Goal: Find specific page/section: Find specific page/section

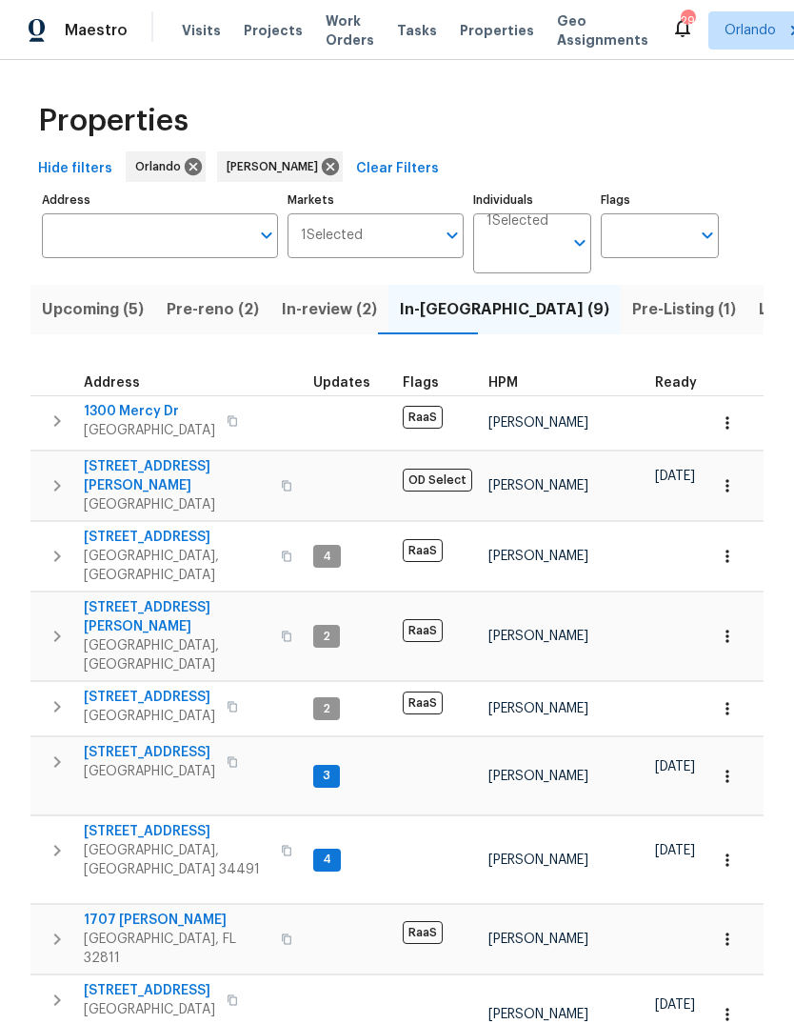
click at [188, 307] on span "Pre-reno (2)" at bounding box center [213, 309] width 92 height 27
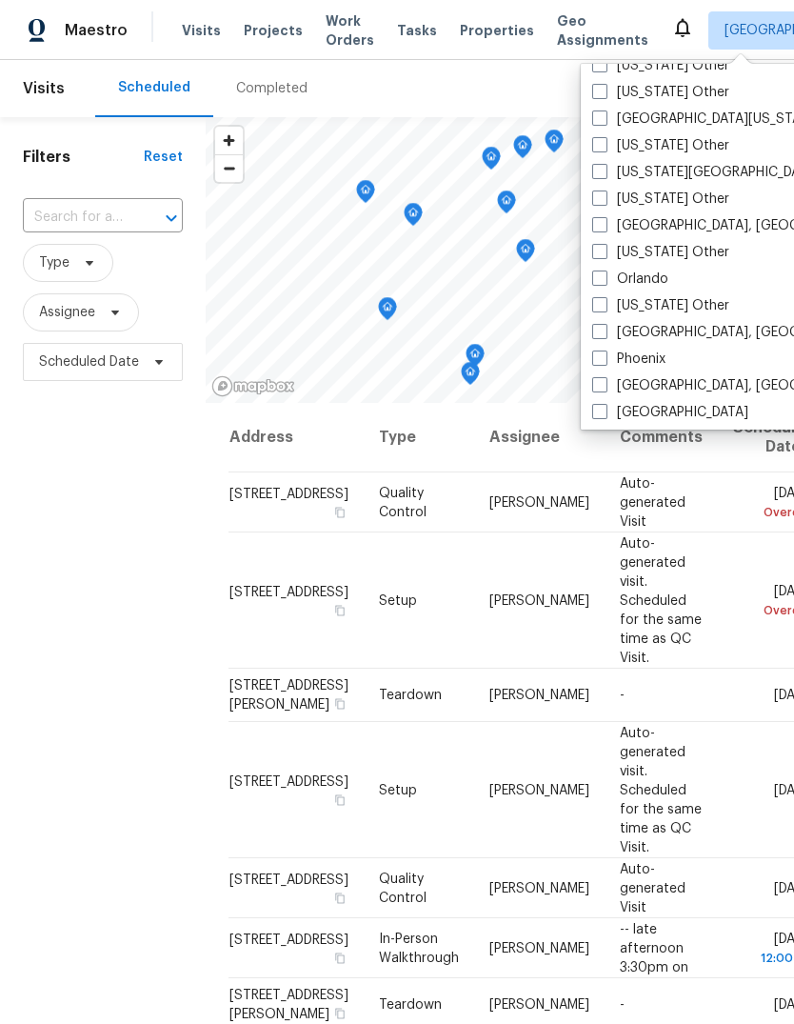
scroll to position [1994, 0]
click at [603, 273] on span at bounding box center [599, 276] width 15 height 15
click at [603, 273] on input "Orlando" at bounding box center [598, 274] width 12 height 12
checkbox input "true"
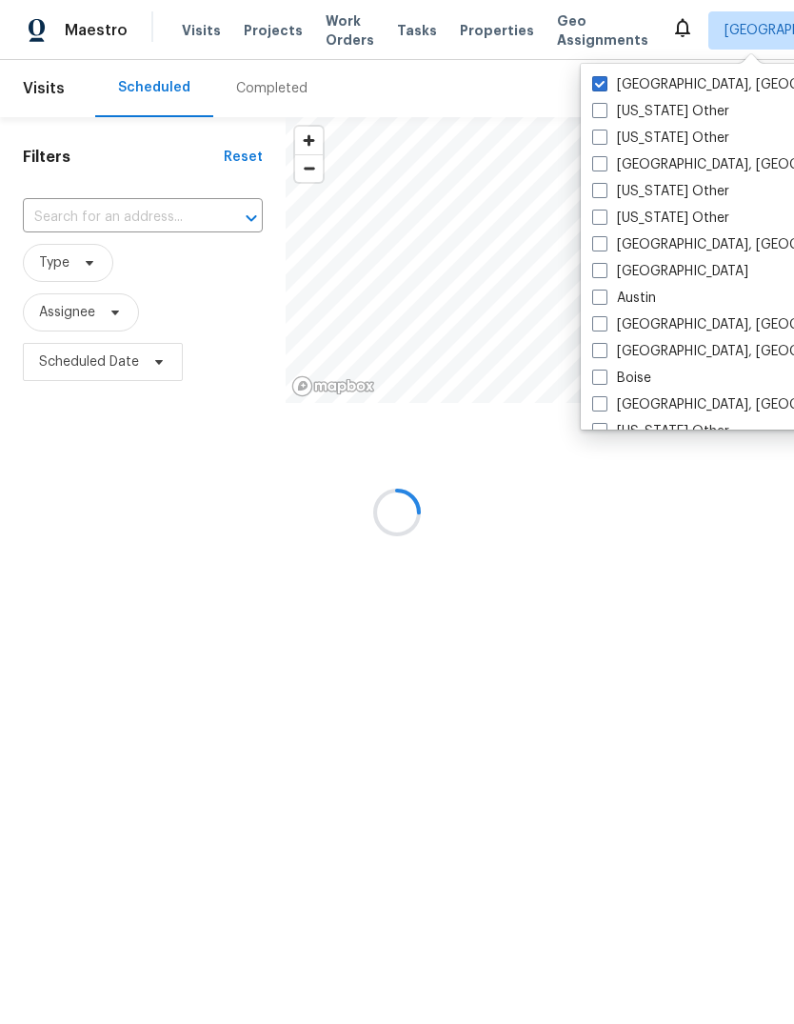
click at [606, 79] on span at bounding box center [599, 83] width 15 height 15
click at [605, 79] on input "Knoxville, TN" at bounding box center [598, 81] width 12 height 12
checkbox input "false"
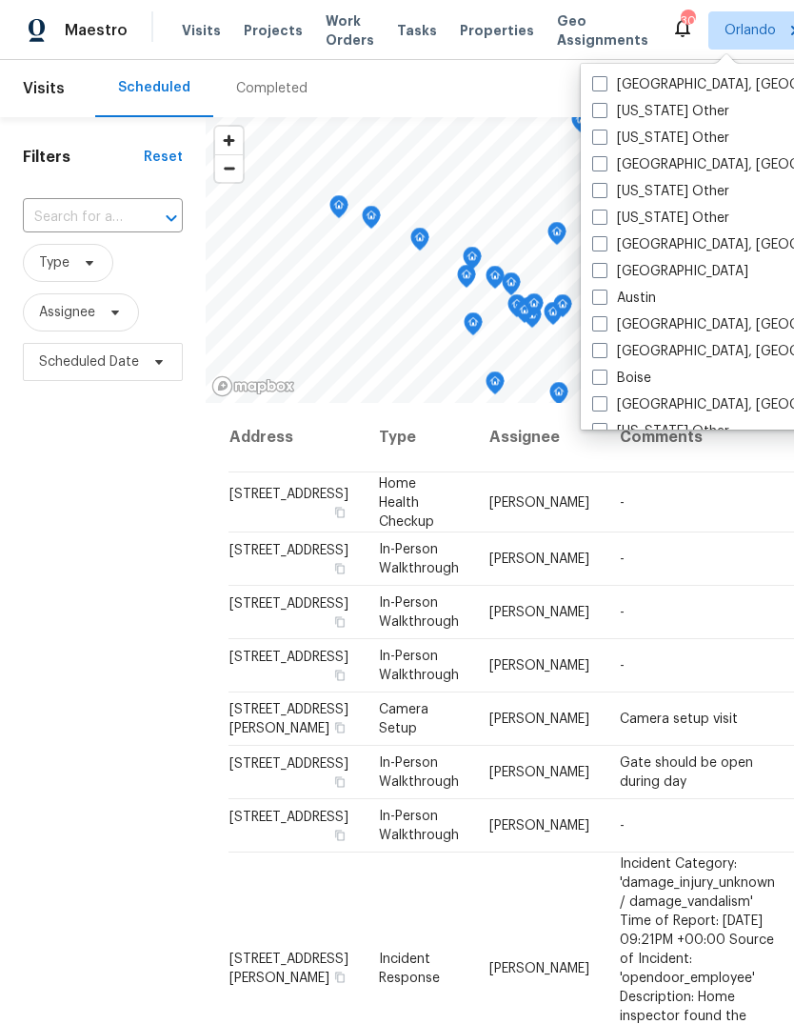
click at [98, 587] on div "Filters Reset ​ Type Assignee Scheduled Date" at bounding box center [103, 669] width 206 height 1105
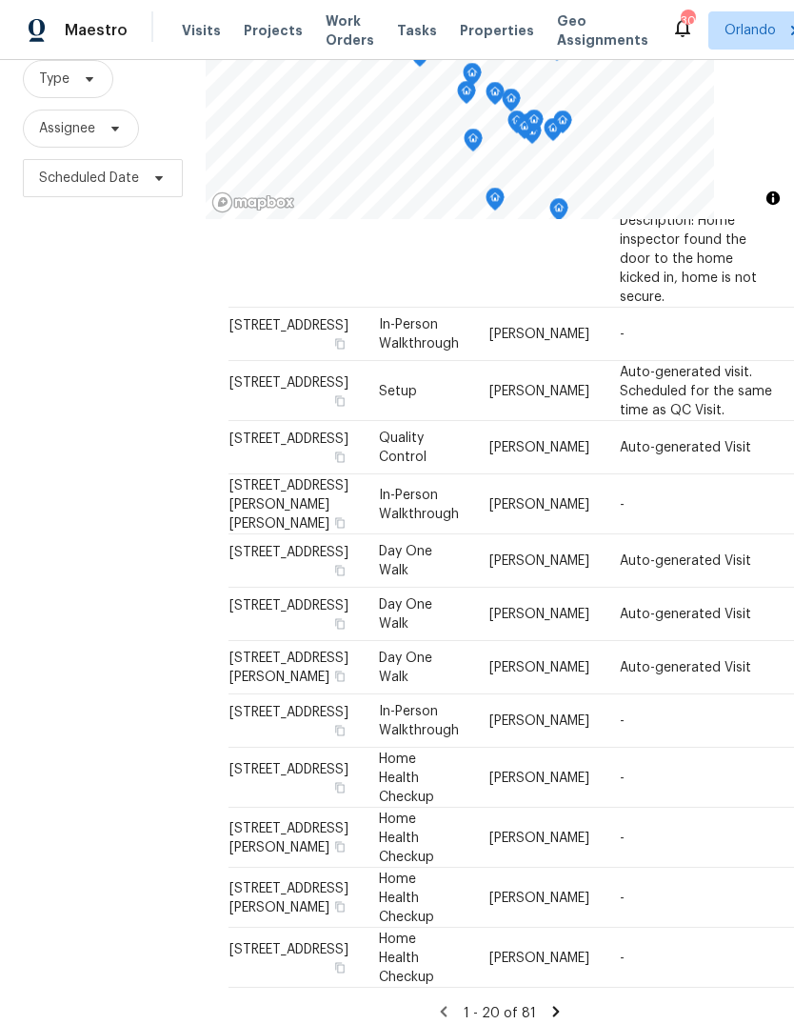
scroll to position [1015, 0]
click at [557, 1003] on icon at bounding box center [556, 1011] width 17 height 17
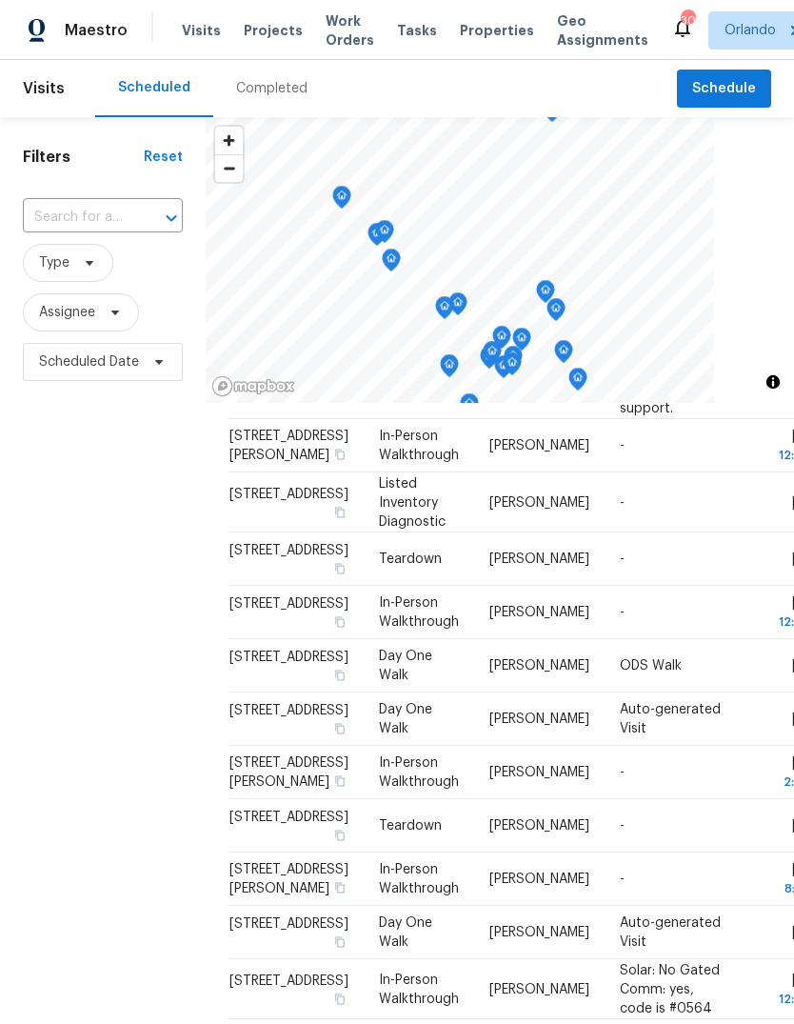
scroll to position [482, -1]
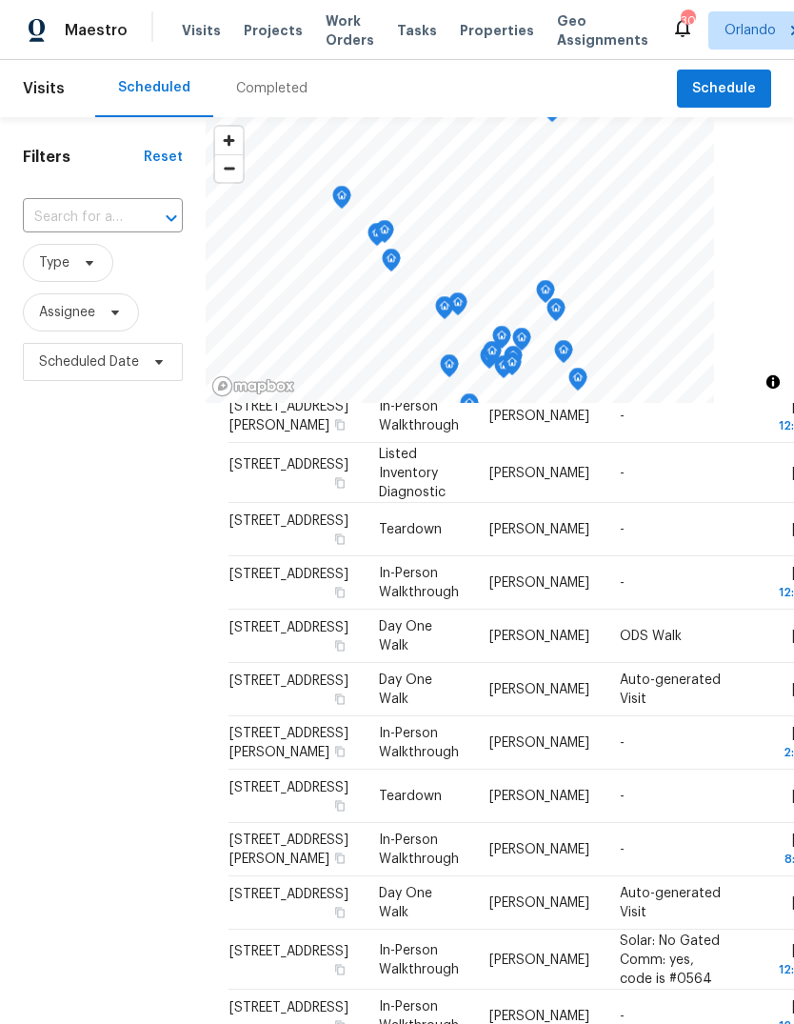
click at [58, 778] on div "Filters Reset ​ Type Assignee Scheduled Date" at bounding box center [103, 669] width 206 height 1105
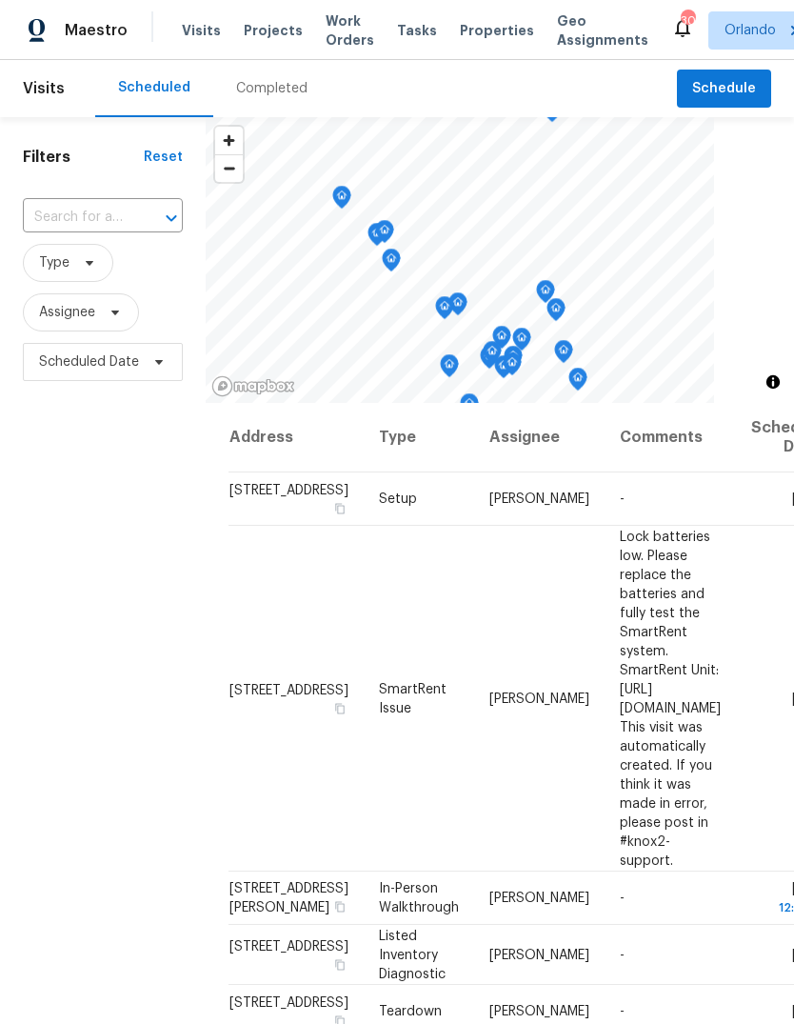
scroll to position [0, 0]
click at [53, 224] on input "text" at bounding box center [76, 218] width 107 height 30
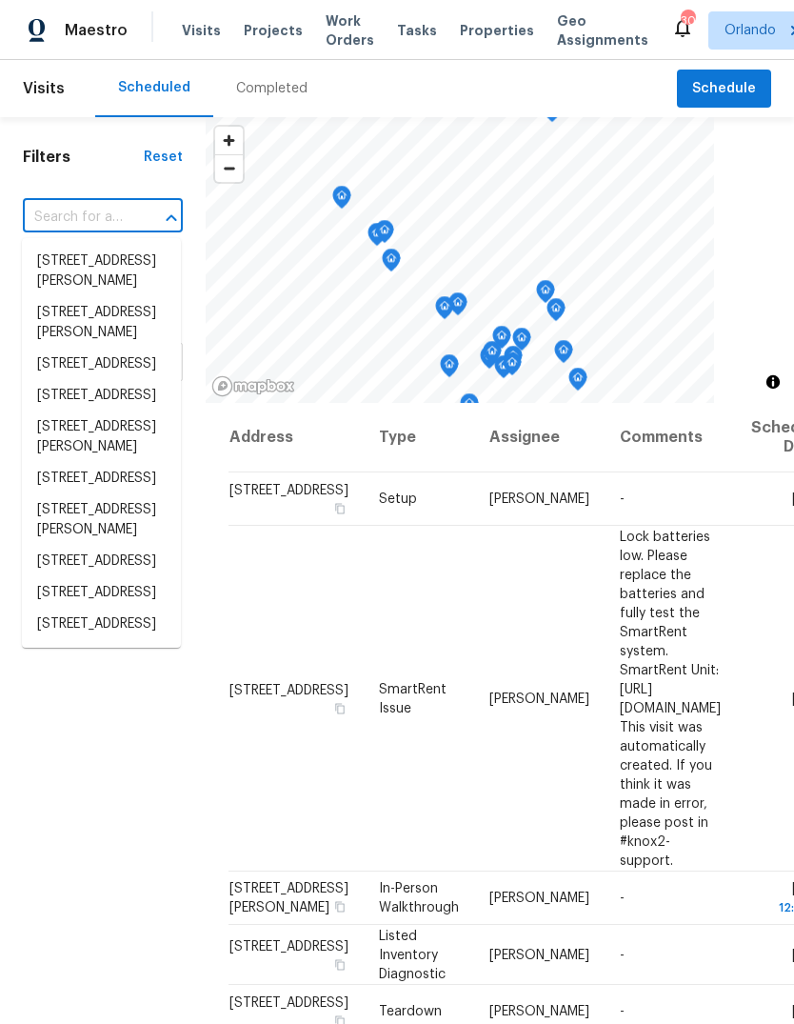
click at [167, 211] on icon "Close" at bounding box center [171, 218] width 23 height 23
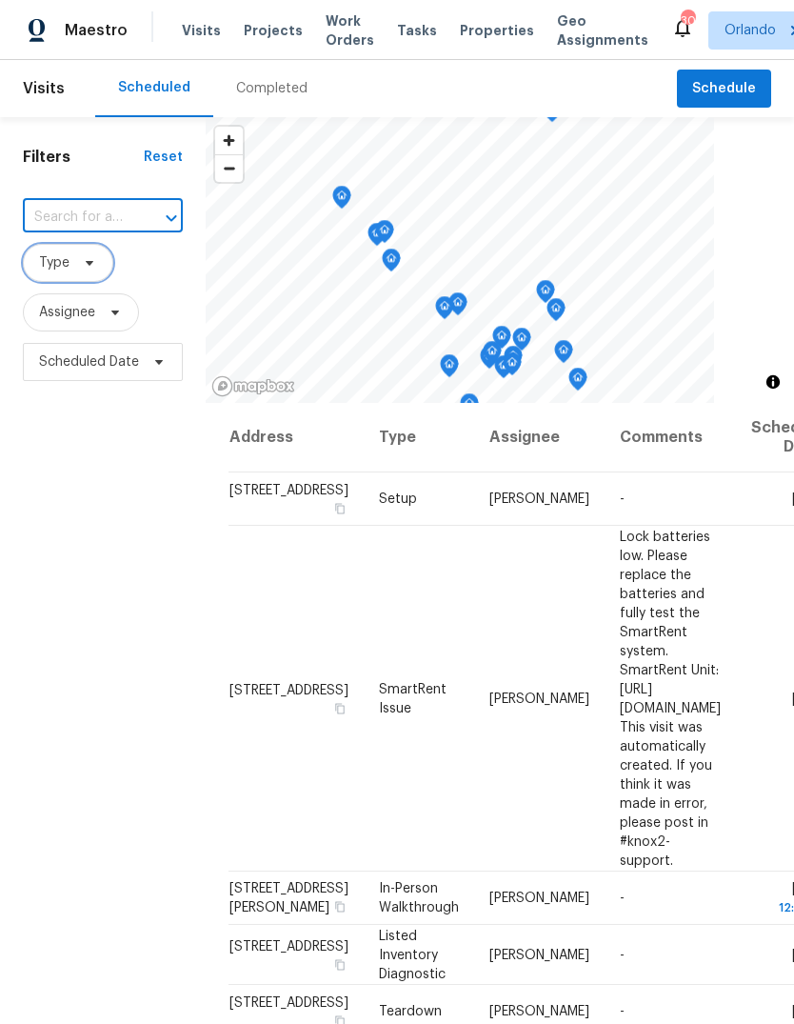
click at [89, 268] on icon at bounding box center [89, 262] width 15 height 15
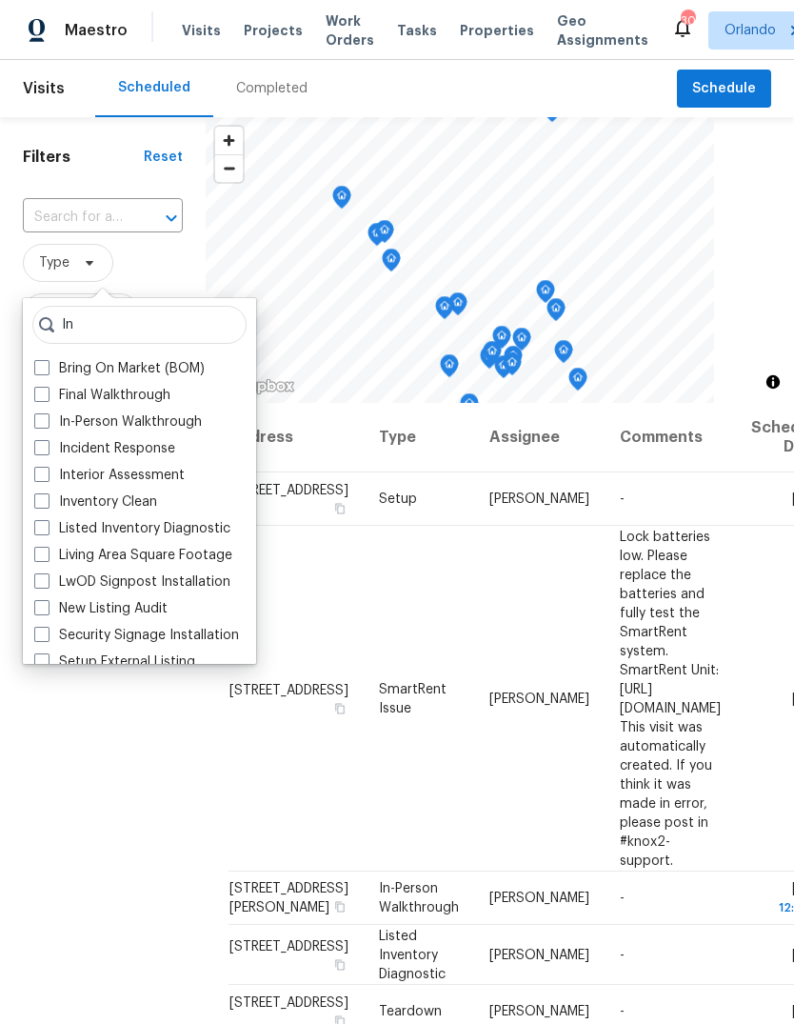
type input "In"
click at [49, 422] on span at bounding box center [41, 420] width 15 height 15
click at [47, 422] on input "In-Person Walkthrough" at bounding box center [40, 418] width 12 height 12
checkbox input "true"
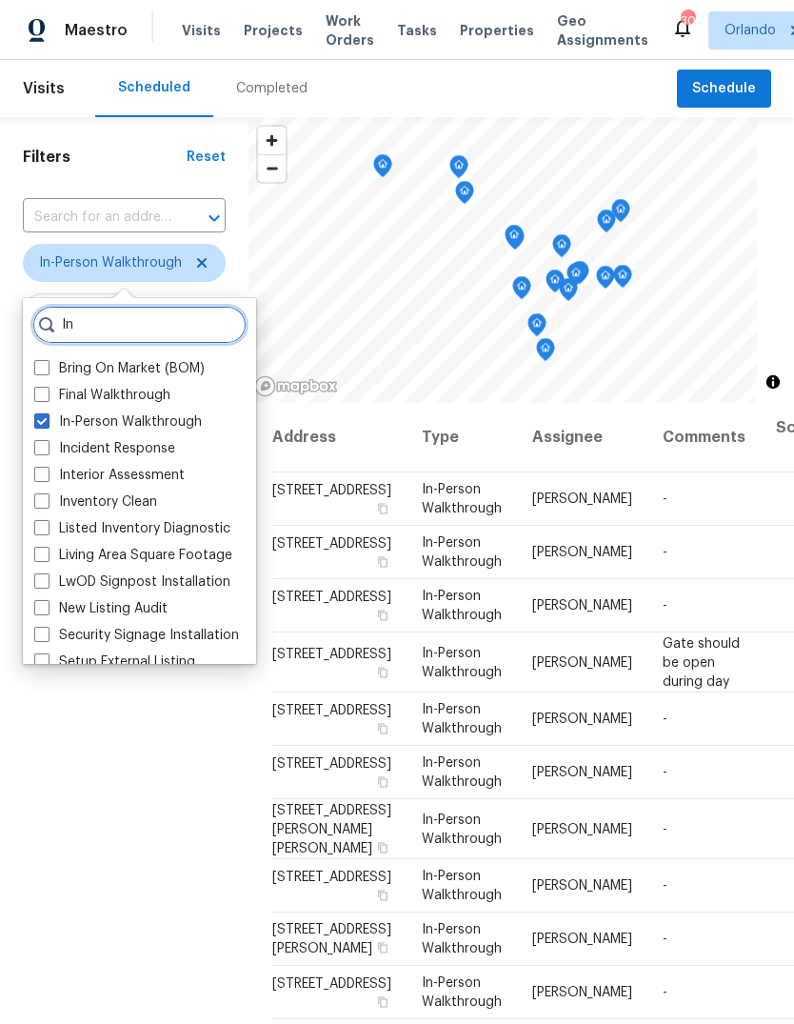
click at [91, 319] on input "In" at bounding box center [139, 325] width 214 height 38
type input "I"
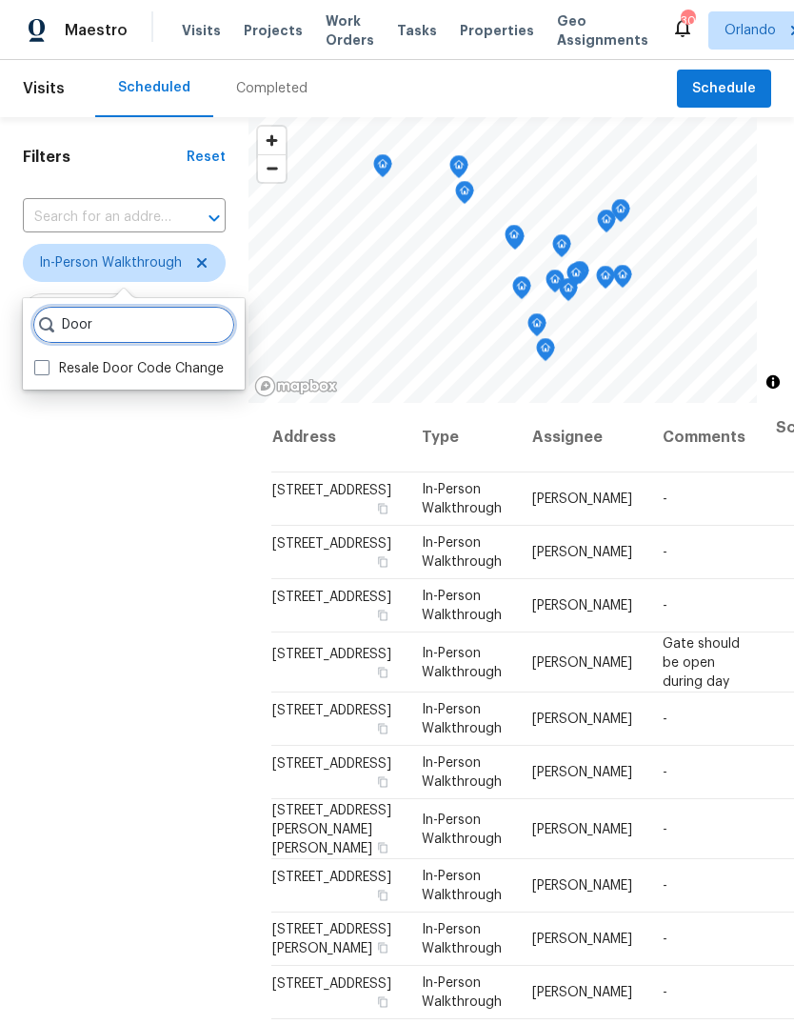
click at [93, 329] on input "Door" at bounding box center [133, 325] width 203 height 38
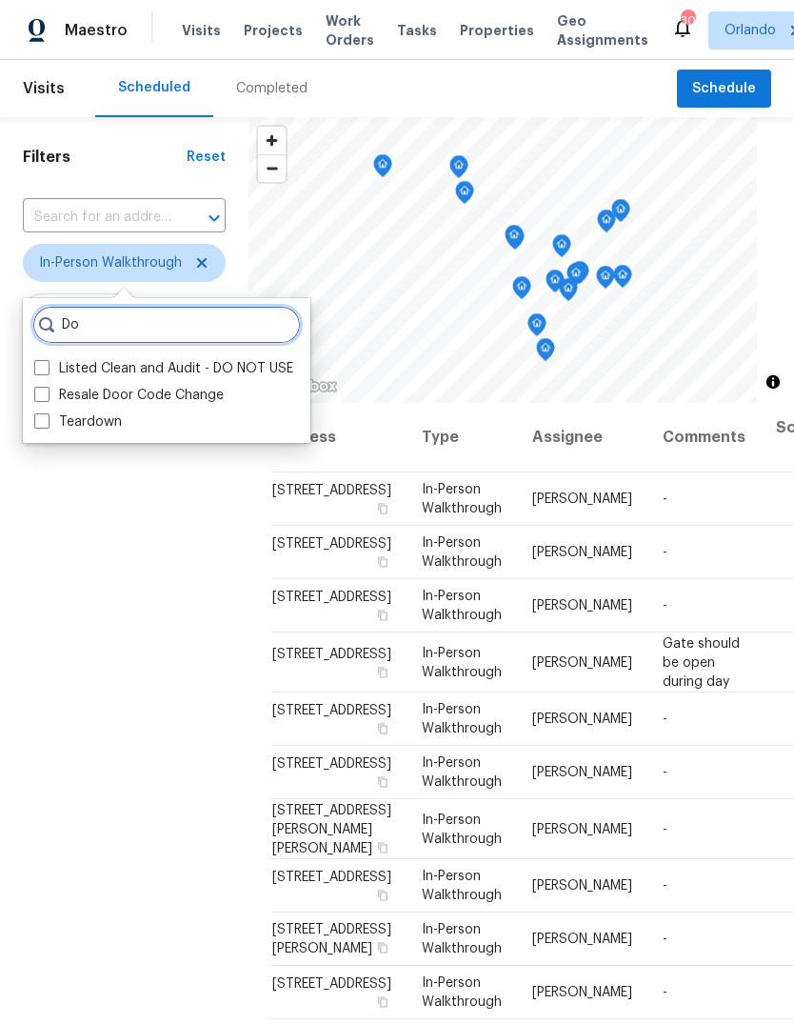
type input "D"
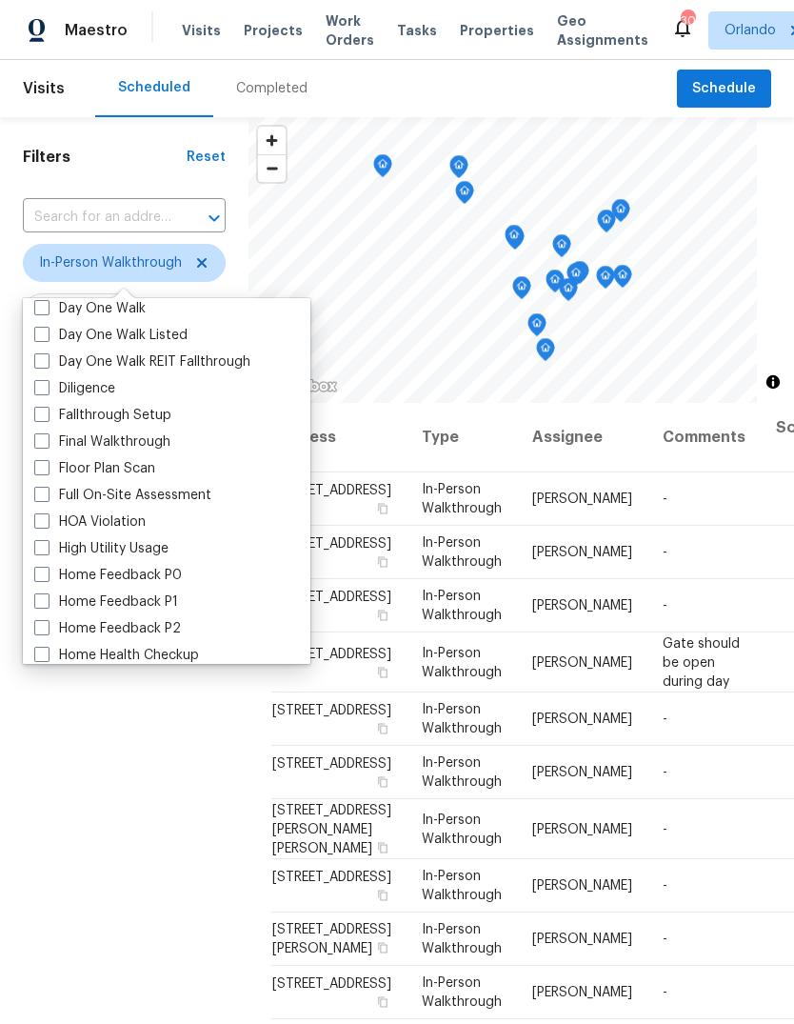
scroll to position [372, 0]
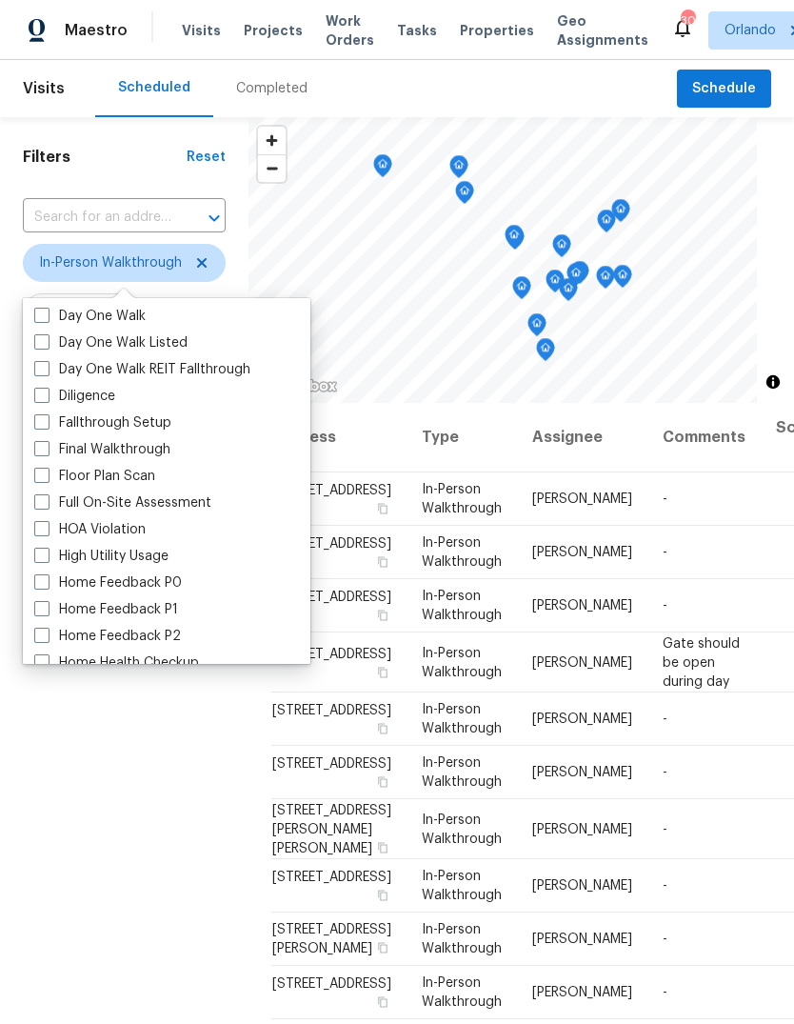
click at [54, 396] on label "Diligence" at bounding box center [74, 396] width 81 height 19
click at [47, 396] on input "Diligence" at bounding box center [40, 393] width 12 height 12
checkbox input "true"
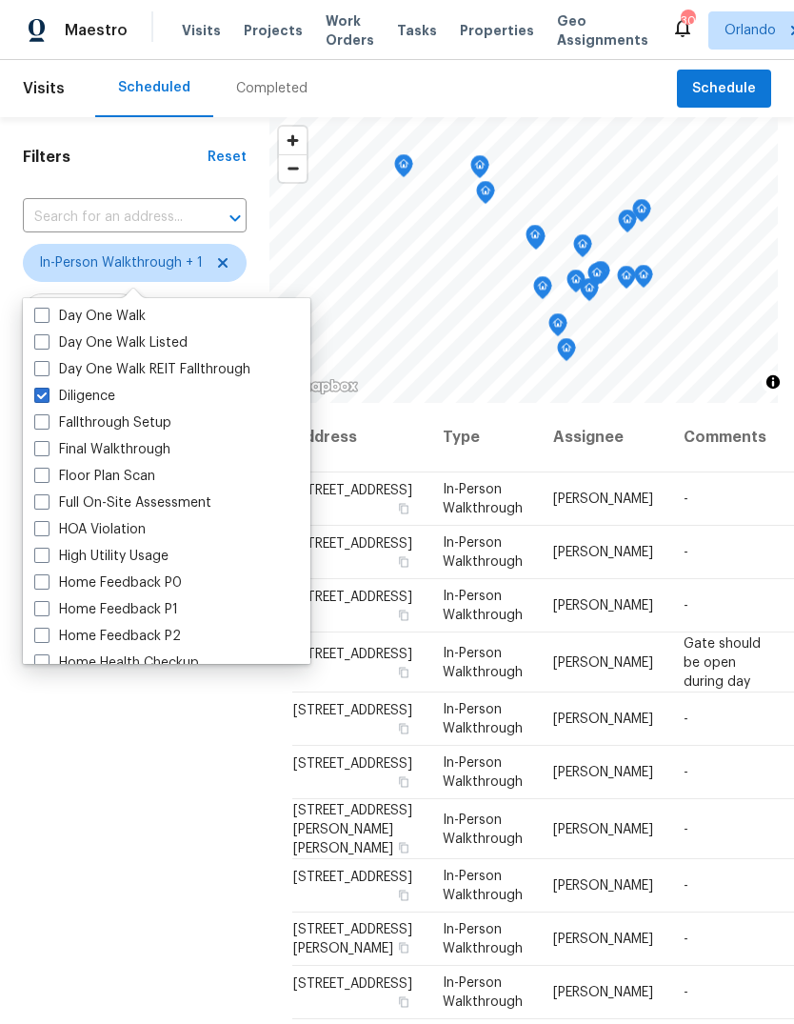
click at [118, 888] on div "Filters Reset ​ In-Person Walkthrough + 1 Assignee Scheduled Date" at bounding box center [134, 669] width 269 height 1105
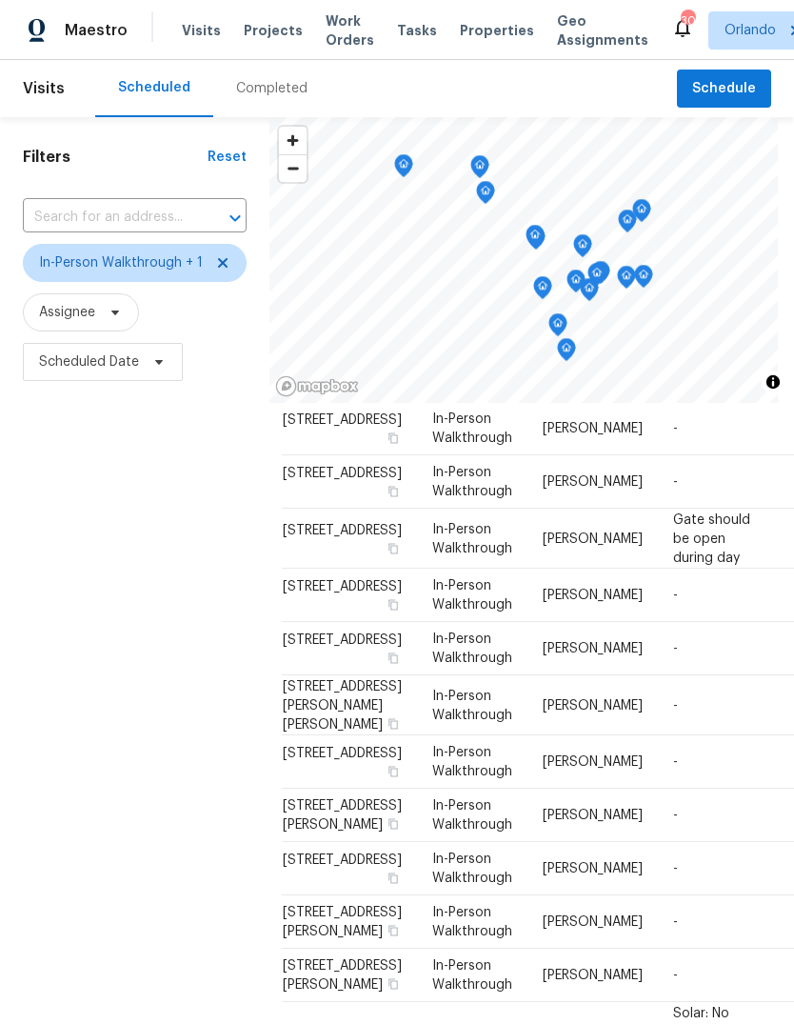
scroll to position [124, 10]
click at [118, 838] on div "Filters Reset ​ In-Person Walkthrough + 1 Assignee Scheduled Date" at bounding box center [134, 669] width 269 height 1105
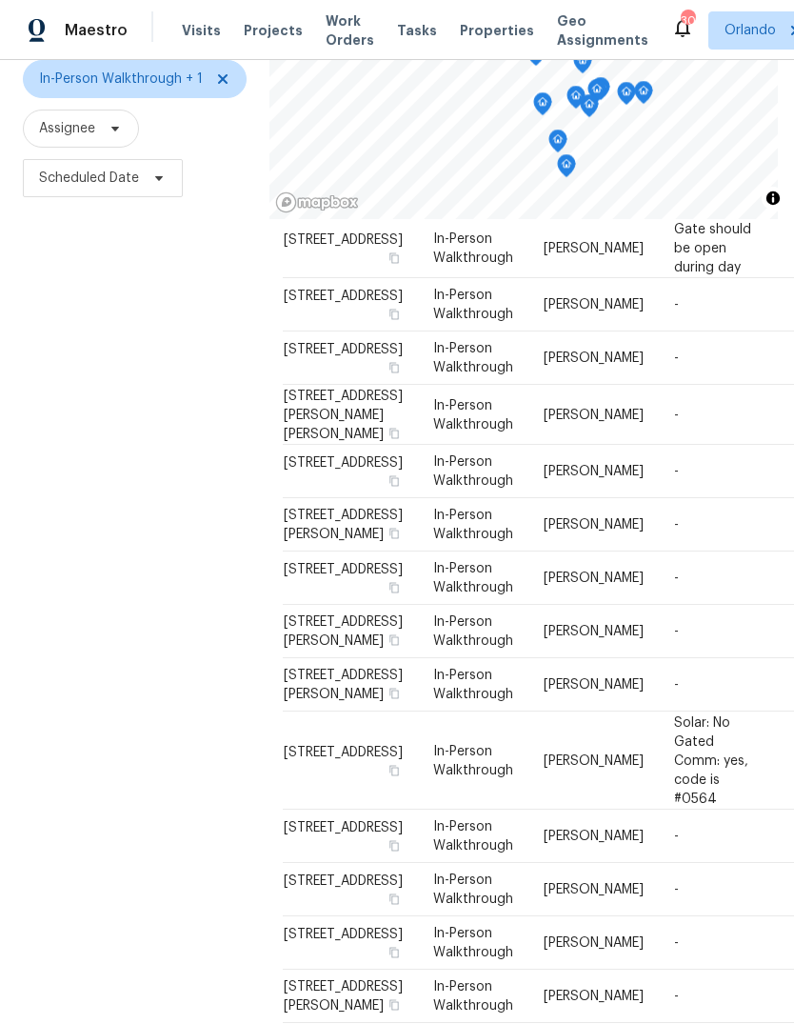
scroll to position [71, 0]
click at [100, 821] on div "Filters Reset ​ In-Person Walkthrough + 1 Assignee Scheduled Date" at bounding box center [134, 485] width 269 height 1105
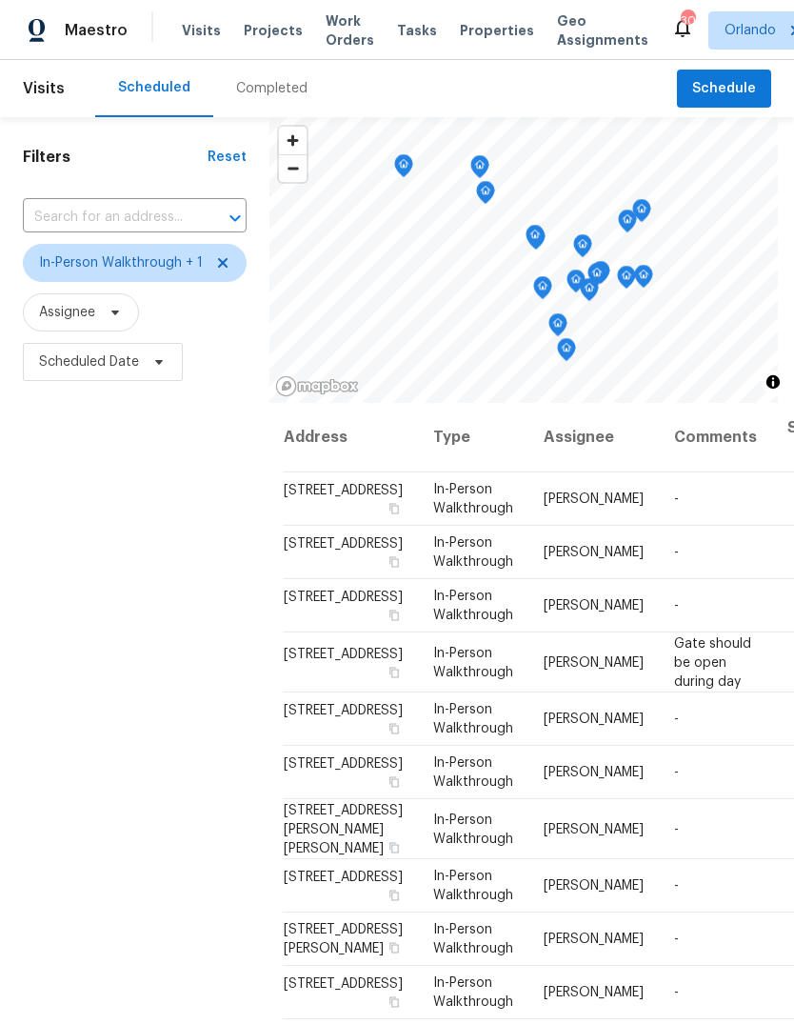
scroll to position [0, 0]
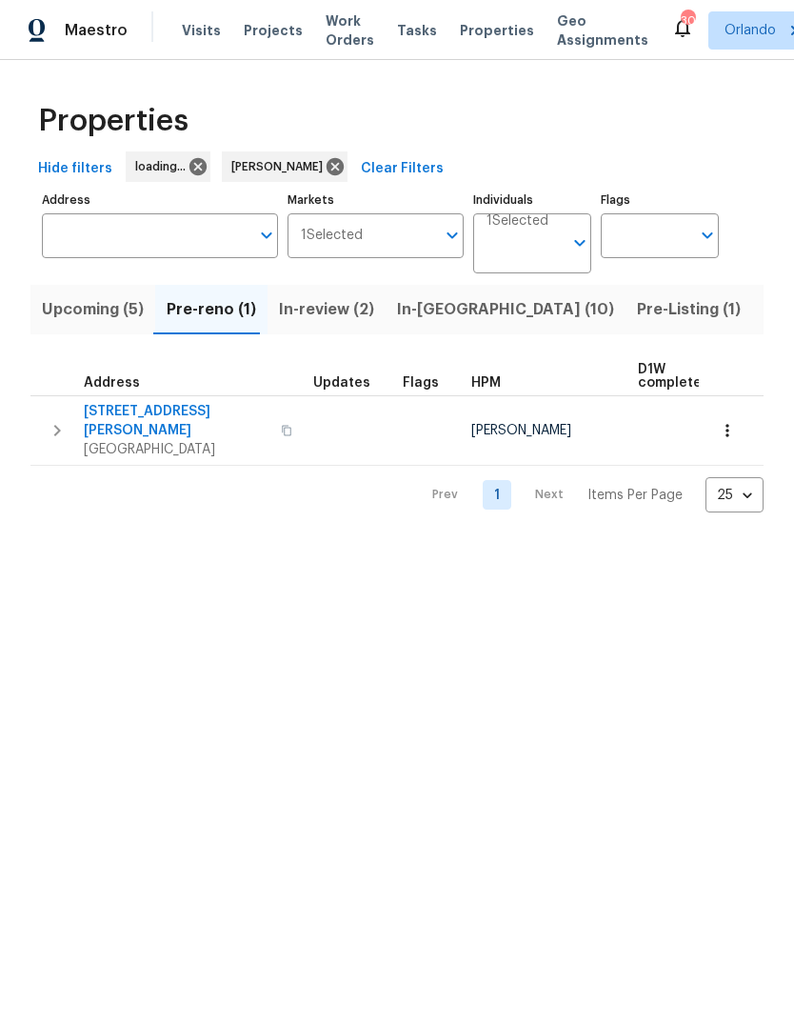
click at [63, 310] on span "Upcoming (5)" at bounding box center [93, 309] width 102 height 27
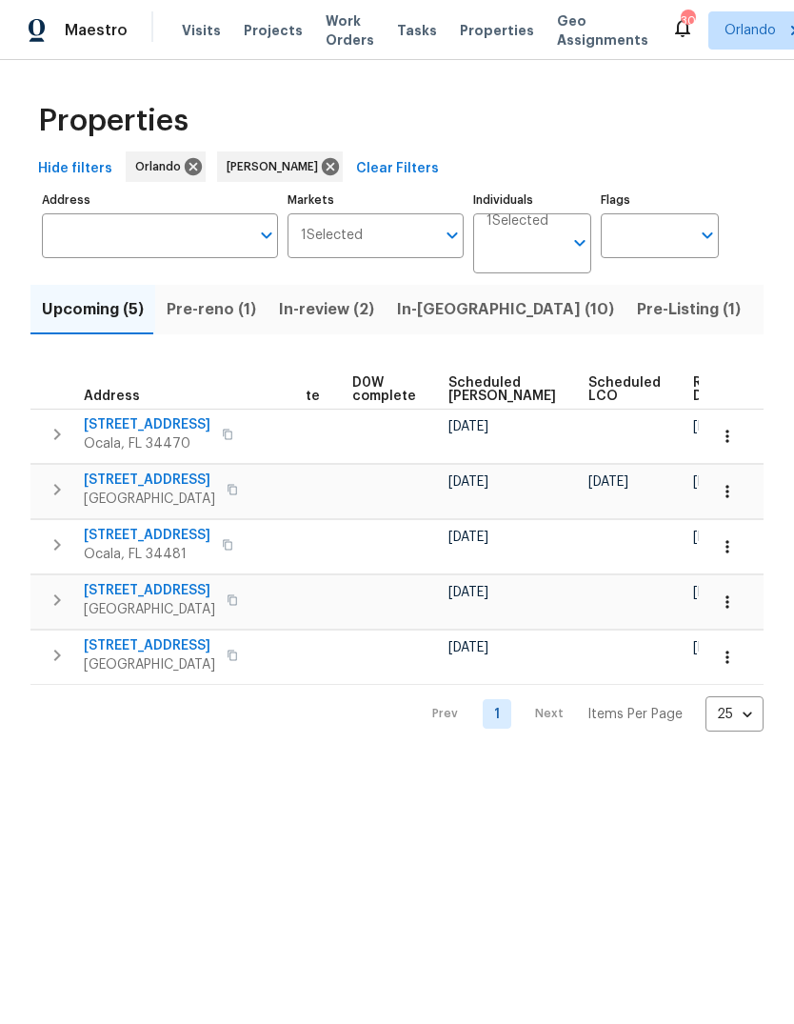
scroll to position [0, 479]
click at [694, 393] on span "Ready Date" at bounding box center [715, 389] width 42 height 27
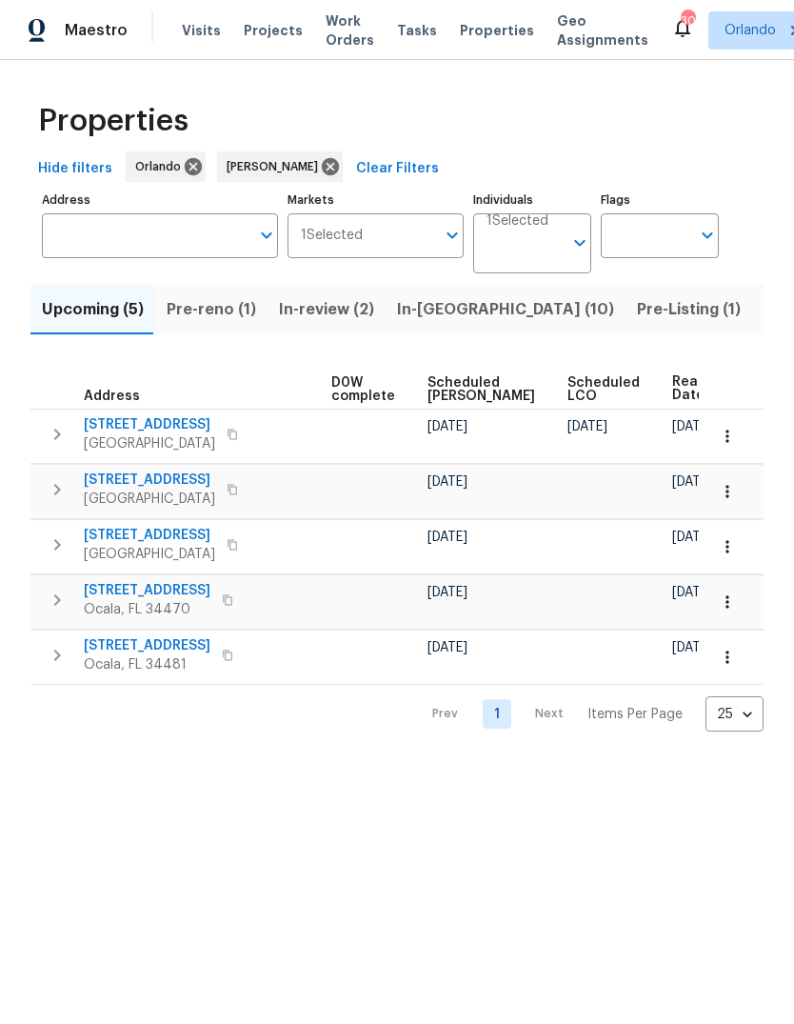
scroll to position [0, 500]
click at [461, 306] on span "In-[GEOGRAPHIC_DATA] (10)" at bounding box center [505, 309] width 217 height 27
